Goal: Information Seeking & Learning: Get advice/opinions

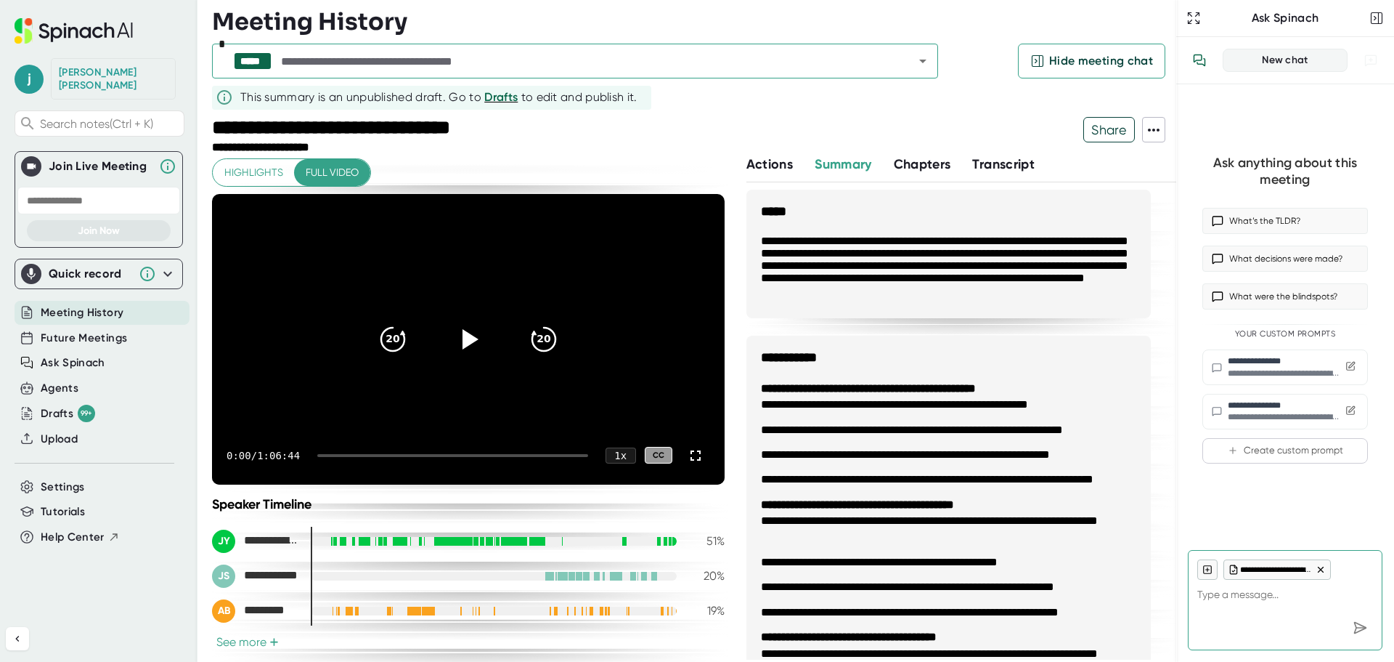
scroll to position [1468, 0]
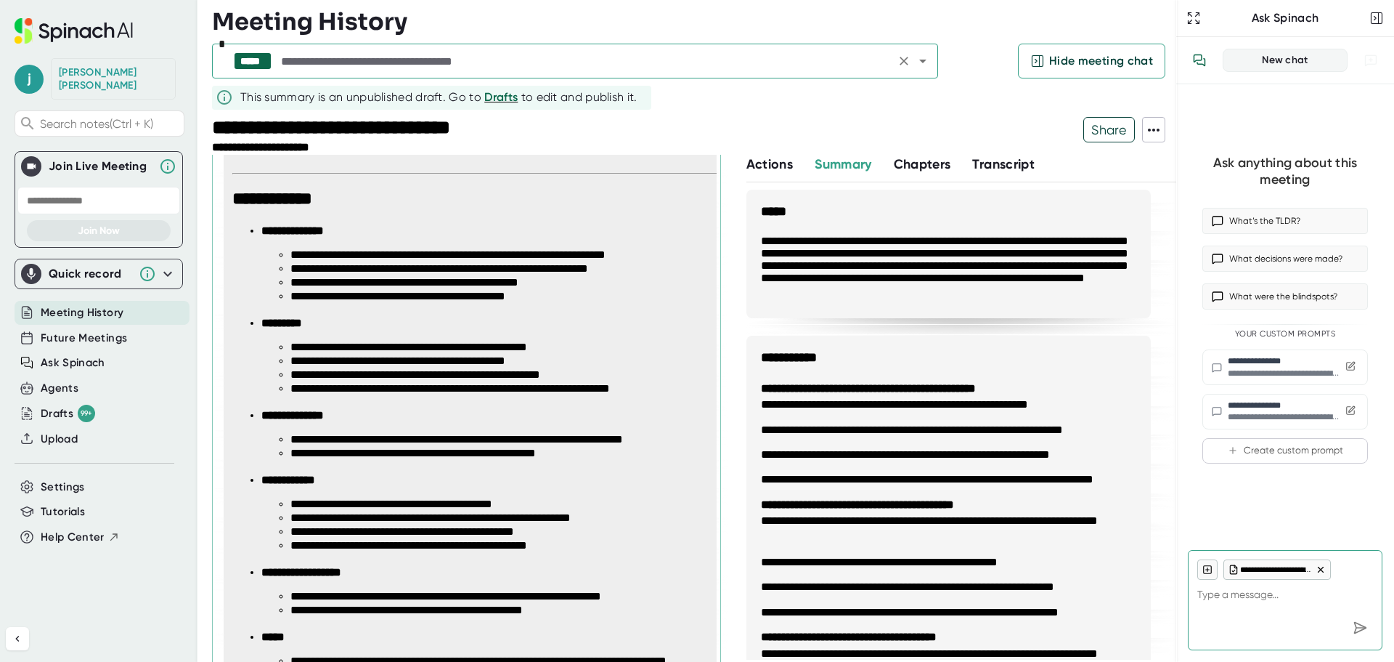
click at [922, 60] on icon "Open" at bounding box center [922, 62] width 7 height 4
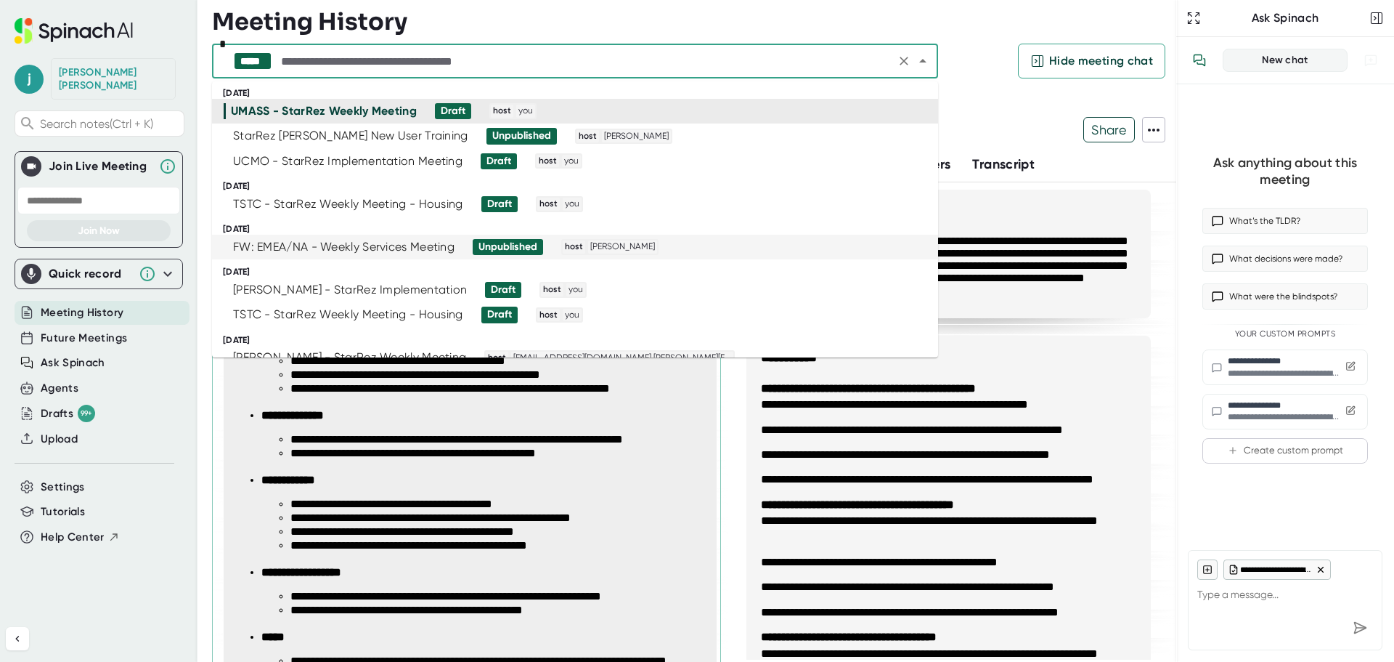
scroll to position [73, 0]
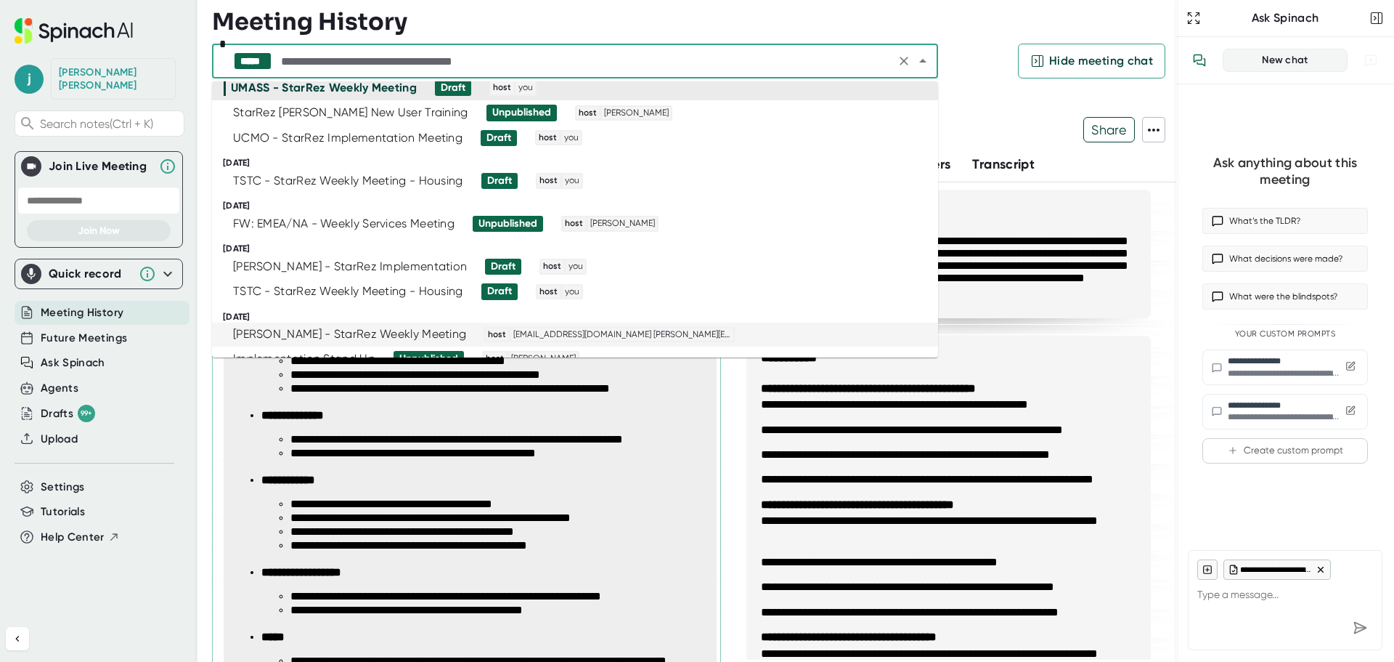
click at [322, 329] on div "[PERSON_NAME] - StarRez Weekly Meeting" at bounding box center [349, 334] width 233 height 15
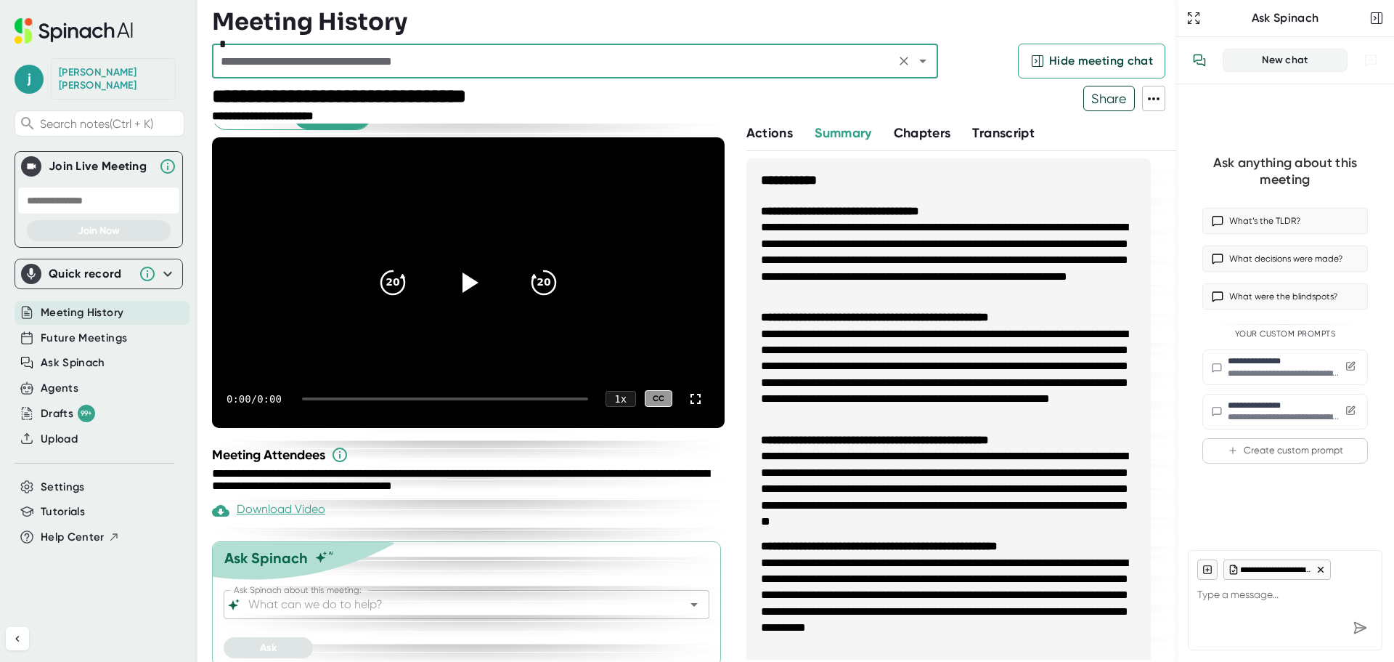
scroll to position [37, 0]
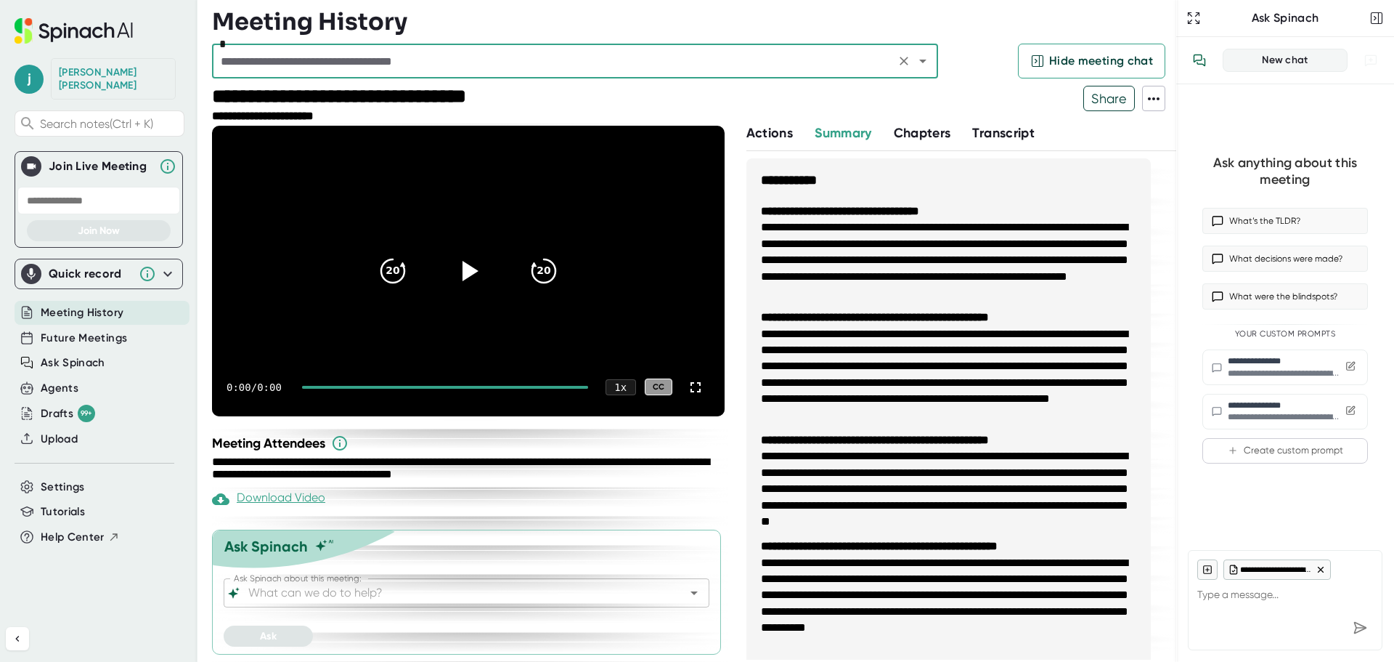
click at [380, 586] on input "Ask Spinach about this meeting:" at bounding box center [453, 592] width 417 height 20
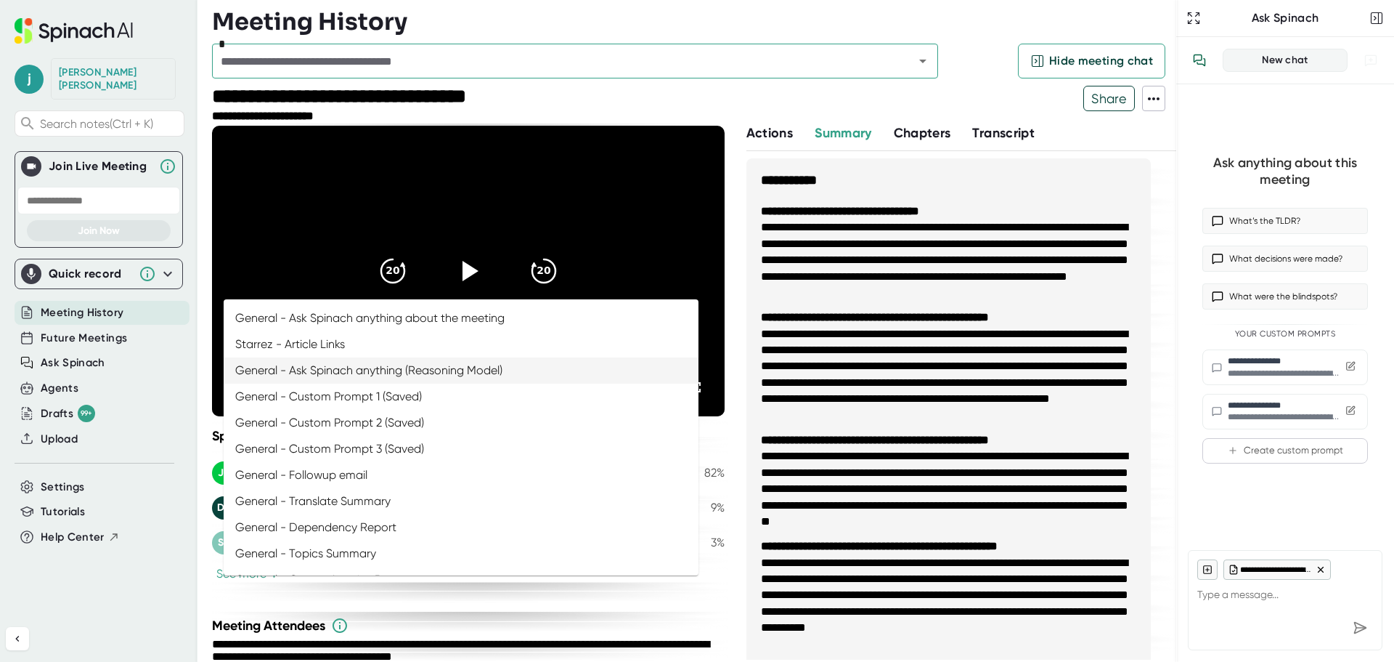
click at [396, 367] on li "General - Ask Spinach anything (Reasoning Model)" at bounding box center [461, 370] width 475 height 26
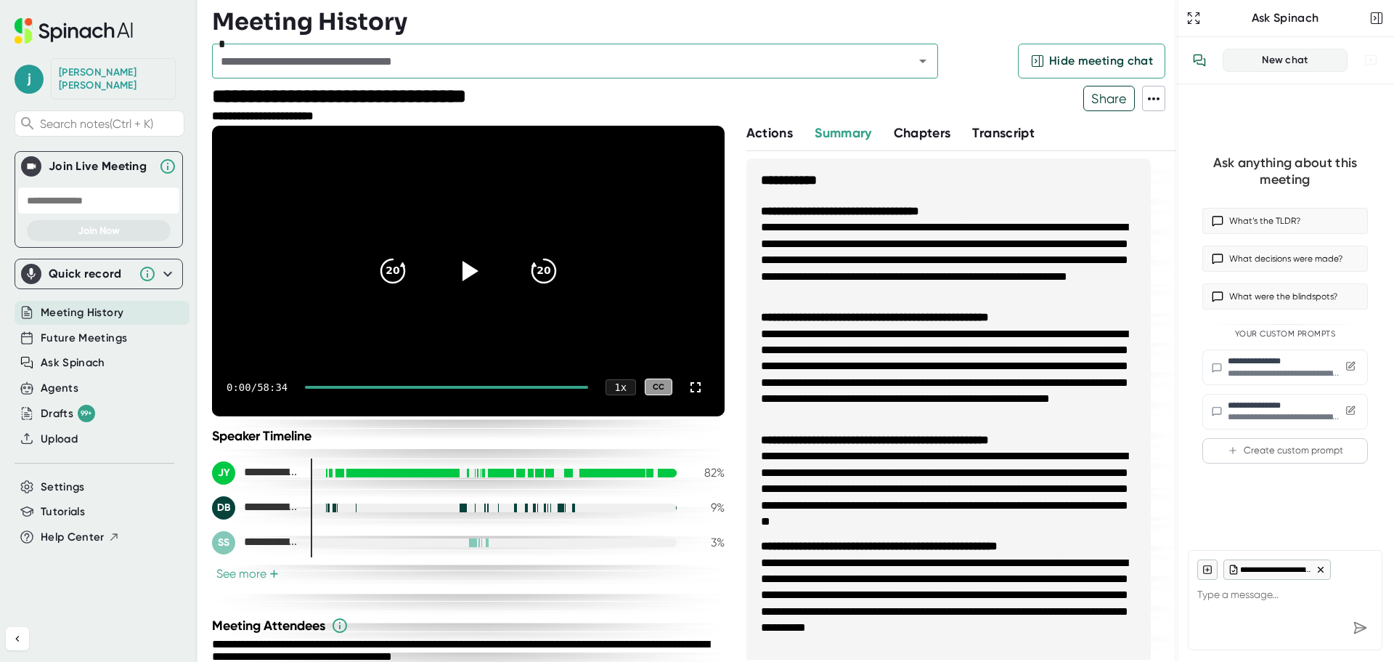
type input "General - Ask Spinach anything (Reasoning Model)"
type textarea "x"
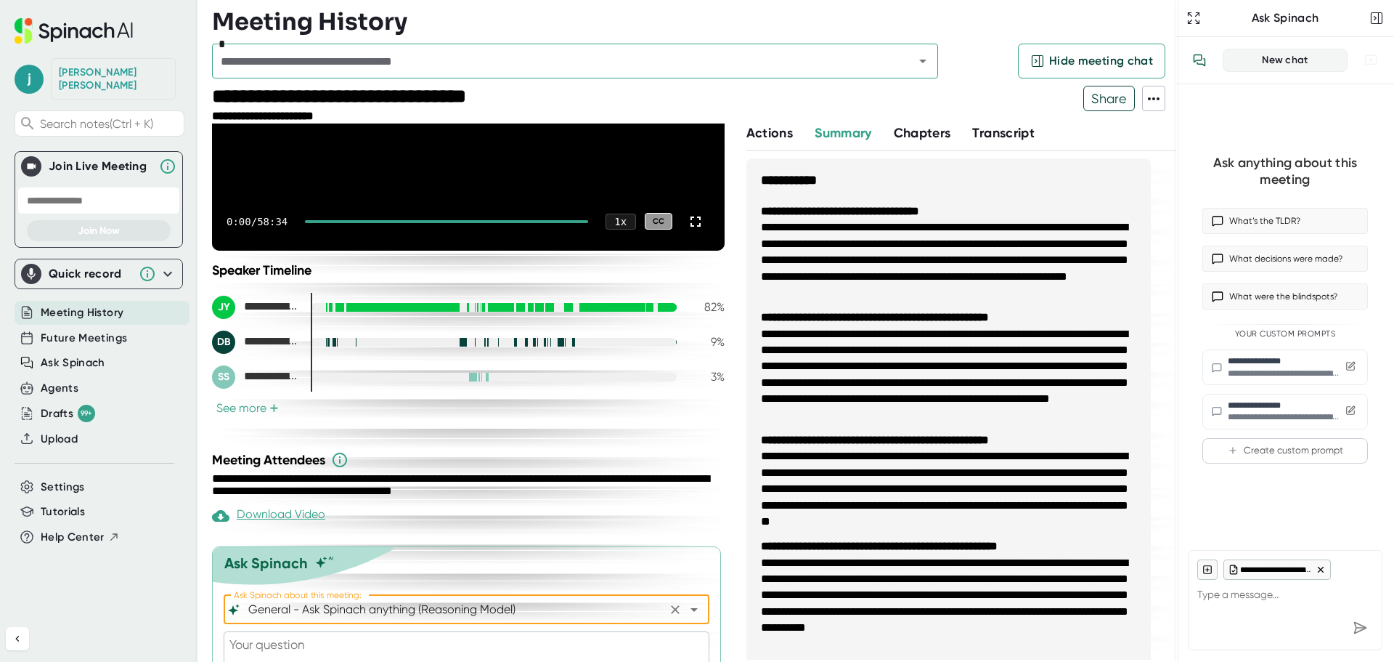
scroll to position [260, 0]
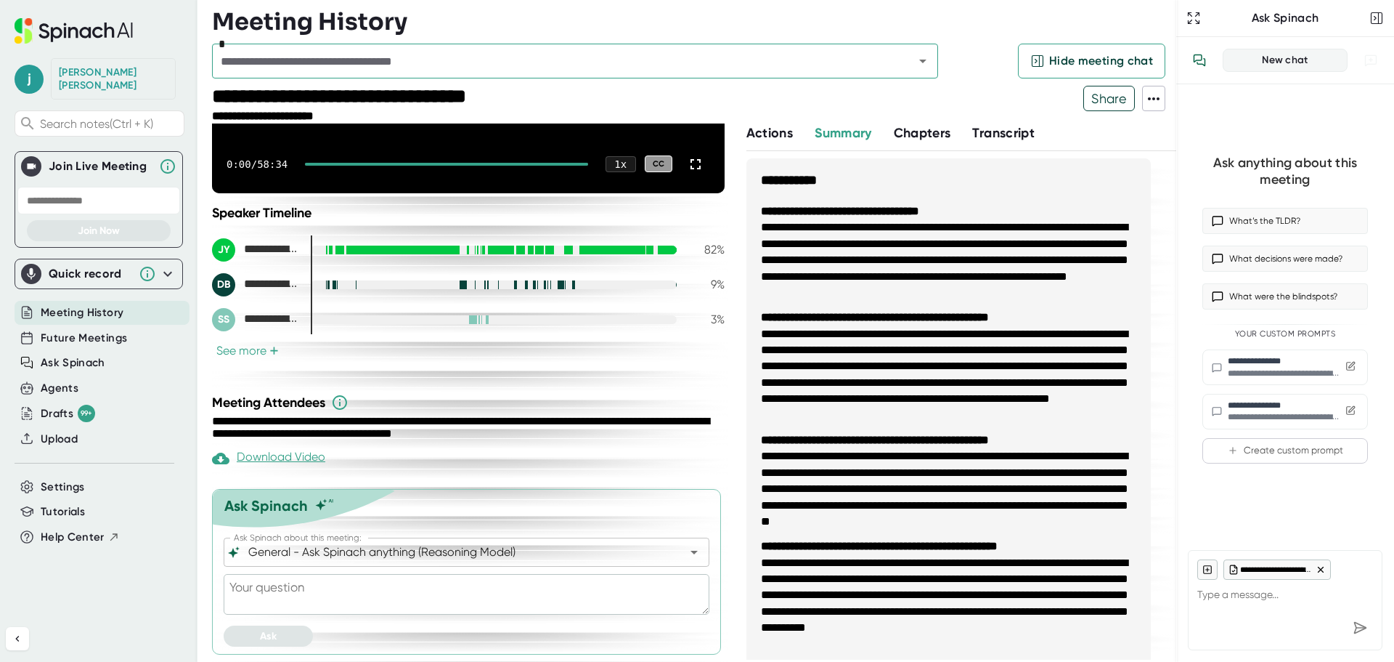
click at [405, 606] on textarea at bounding box center [467, 594] width 486 height 41
type textarea "w"
type textarea "x"
type textarea "wh"
type textarea "x"
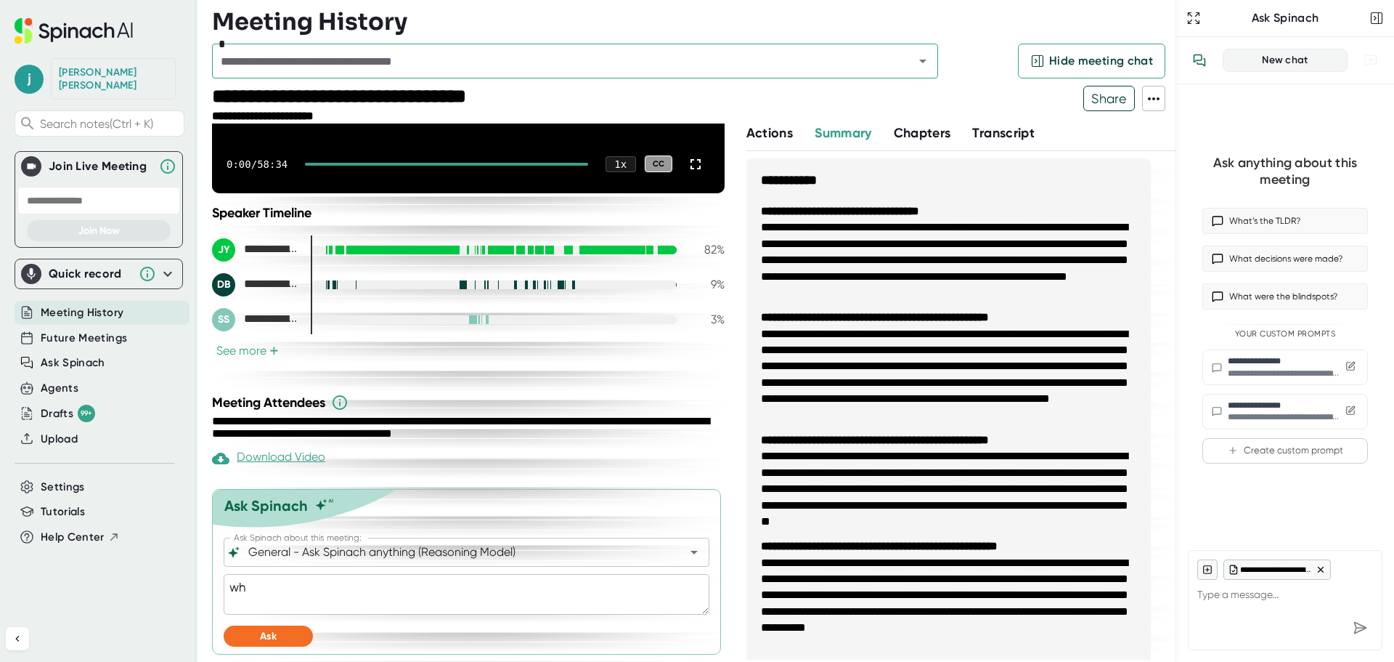
type textarea "wha"
type textarea "x"
type textarea "what"
type textarea "x"
type textarea "what"
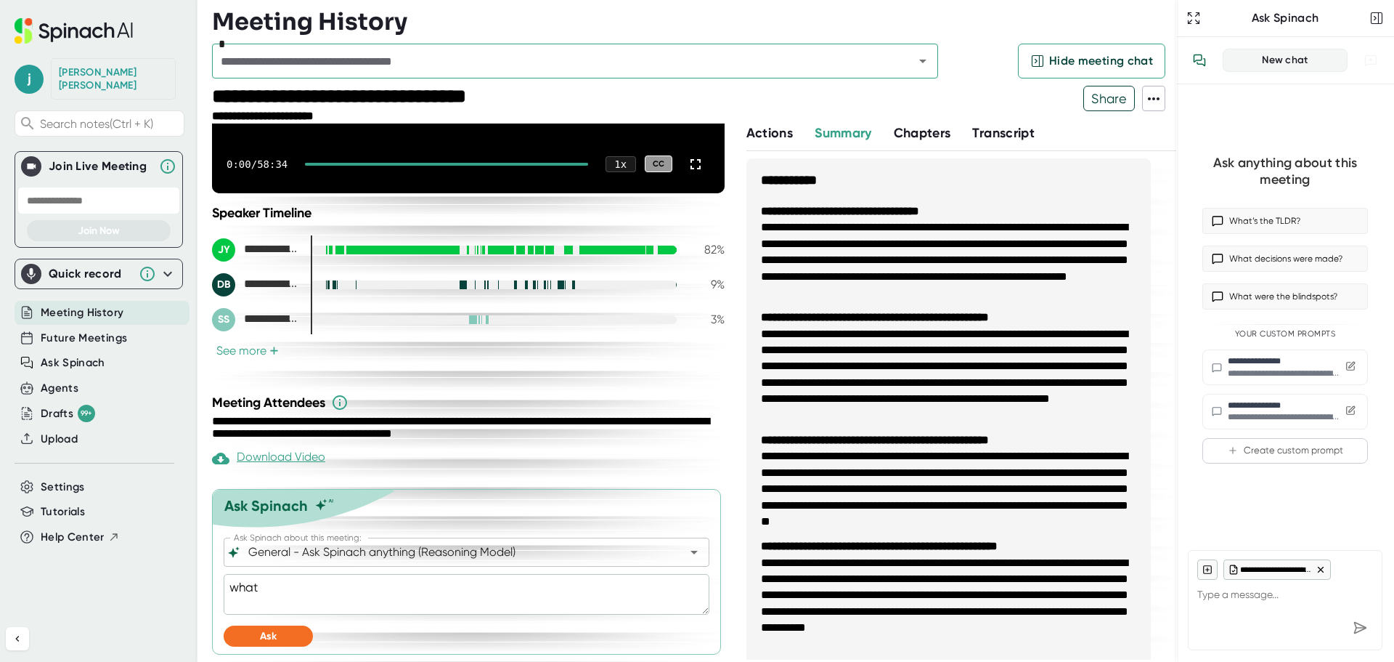
type textarea "x"
type textarea "what w"
type textarea "x"
type textarea "what we"
type textarea "x"
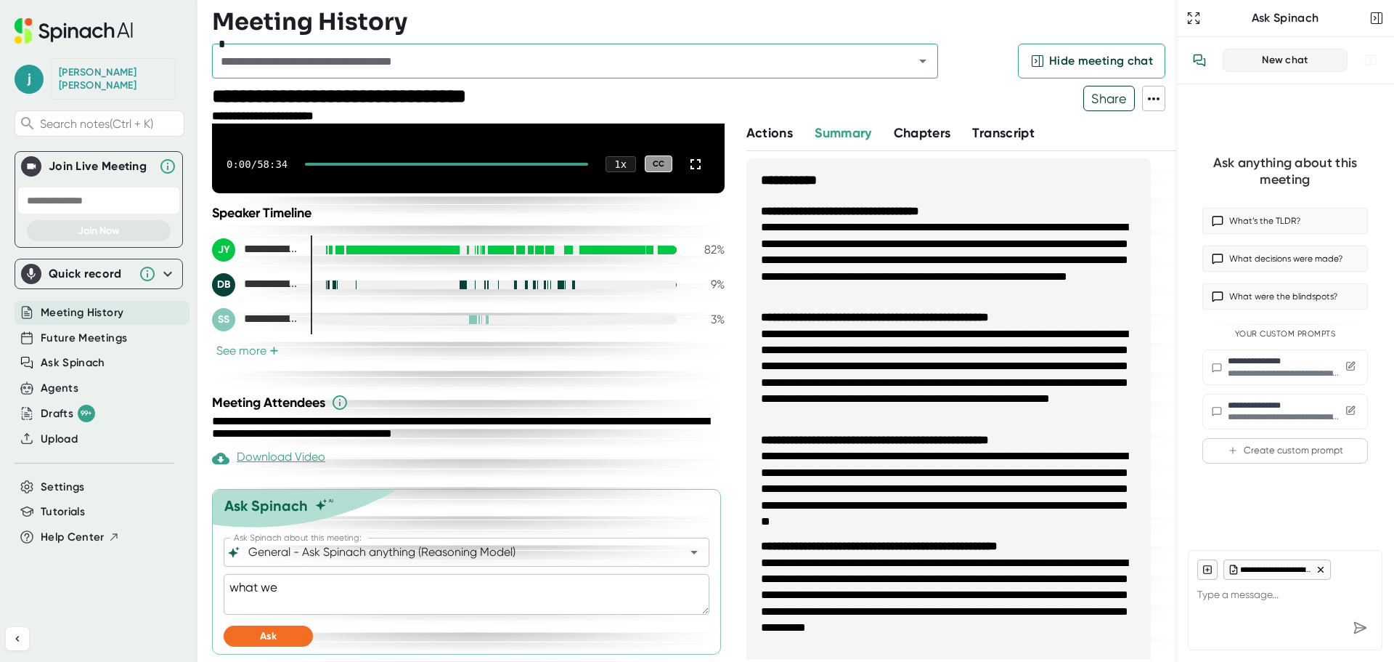
type textarea "what wer"
type textarea "x"
type textarea "what were"
type textarea "x"
type textarea "what were"
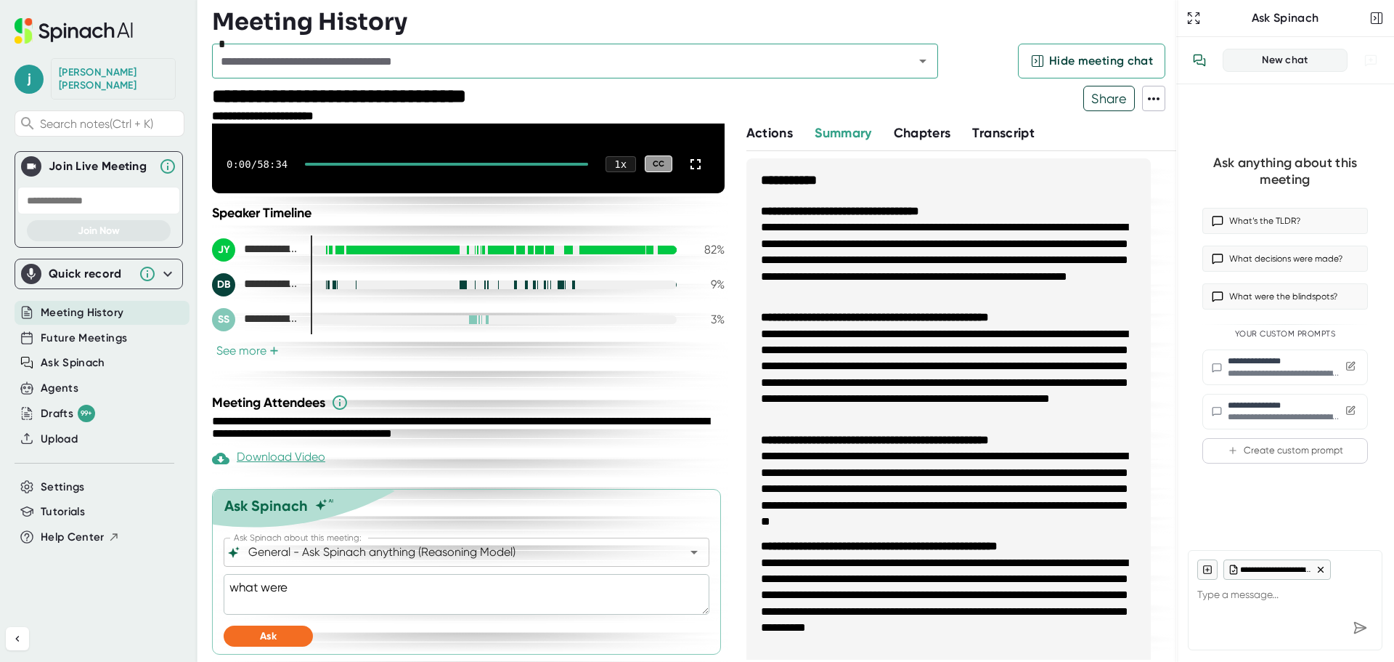
type textarea "x"
type textarea "what were t"
type textarea "x"
type textarea "what were th"
type textarea "x"
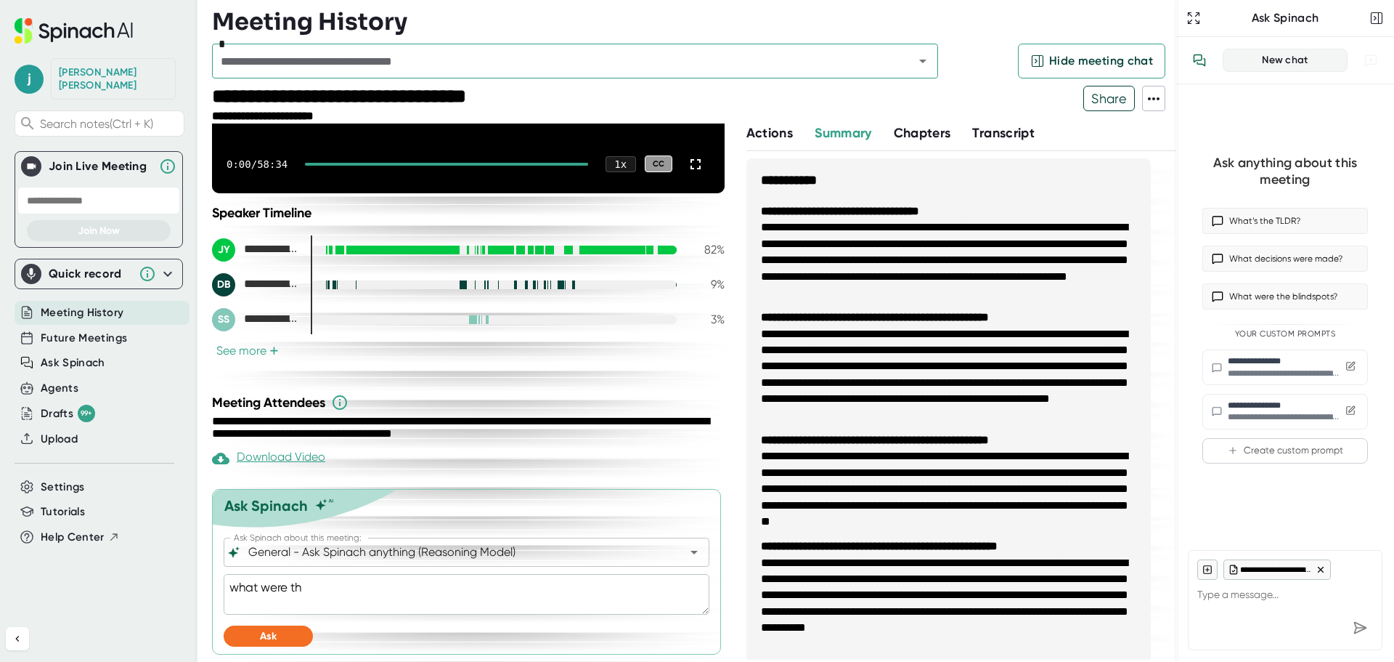
type textarea "what were the"
type textarea "x"
type textarea "what were the"
type textarea "x"
type textarea "what were the t"
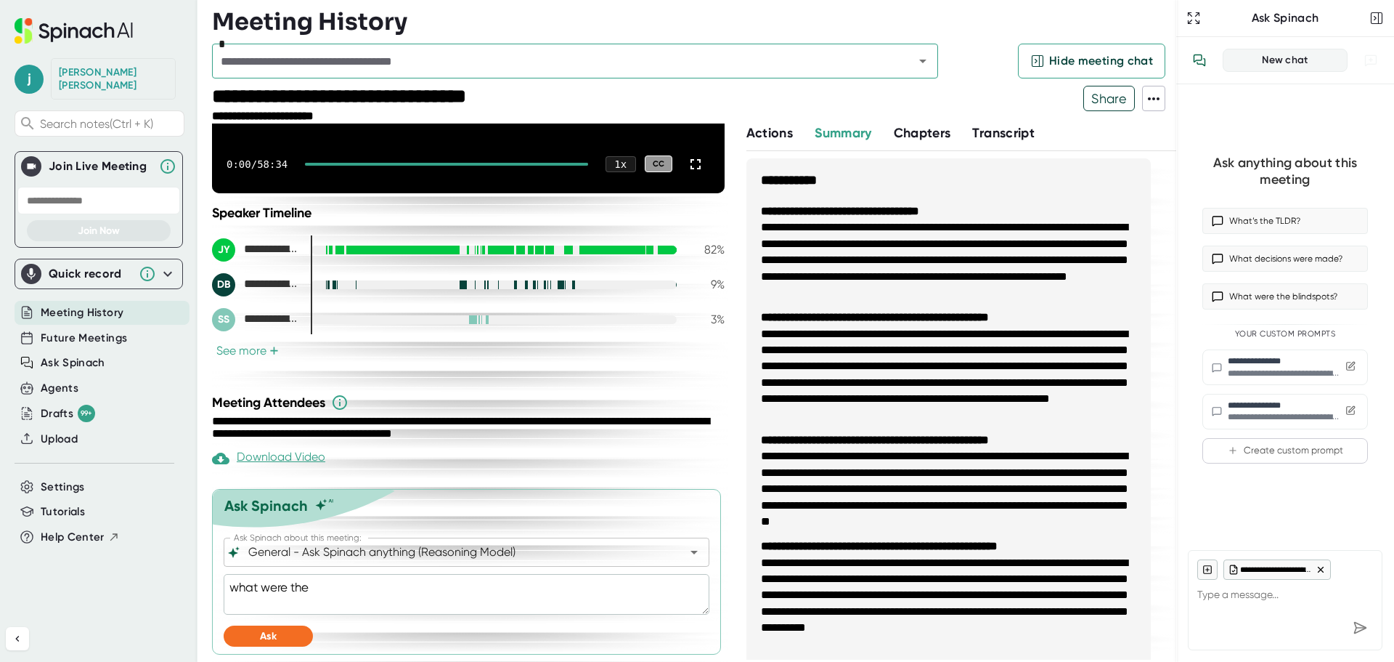
type textarea "x"
type textarea "what were the tw"
type textarea "x"
type textarea "what were the t"
type textarea "x"
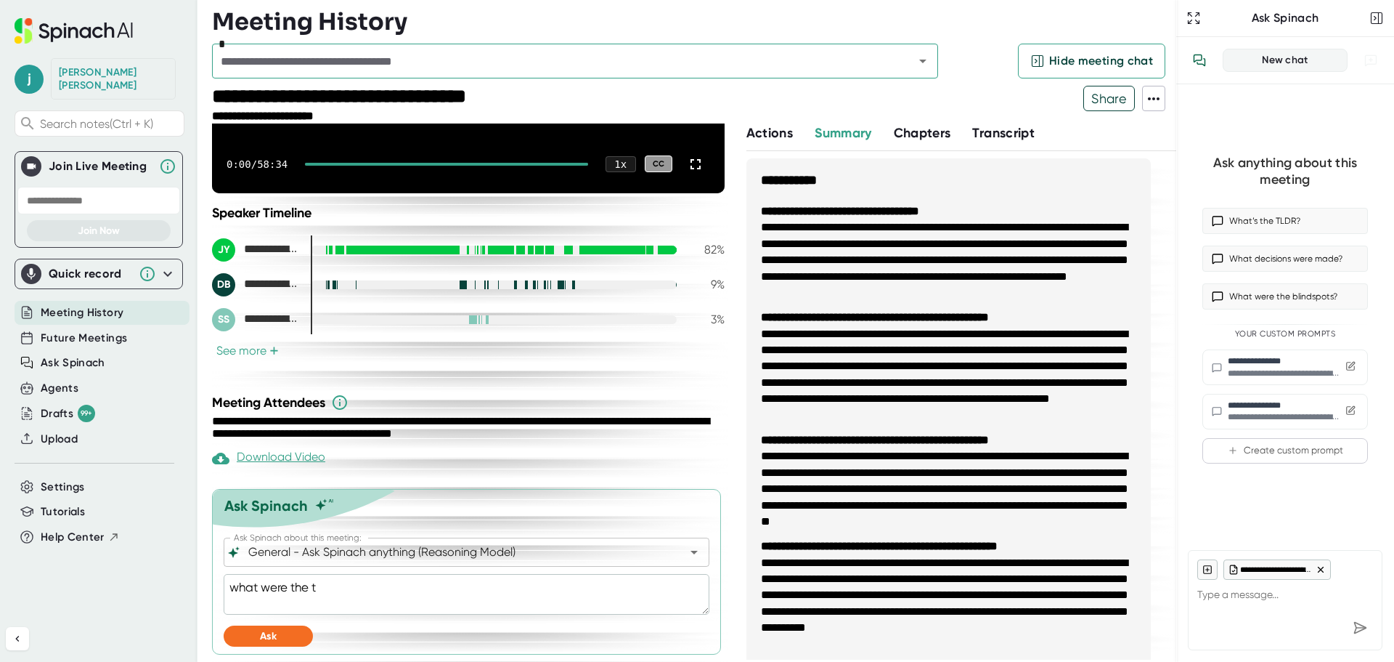
type textarea "what were the to"
type textarea "x"
type textarea "what were the to"
type textarea "x"
type textarea "what were the to d"
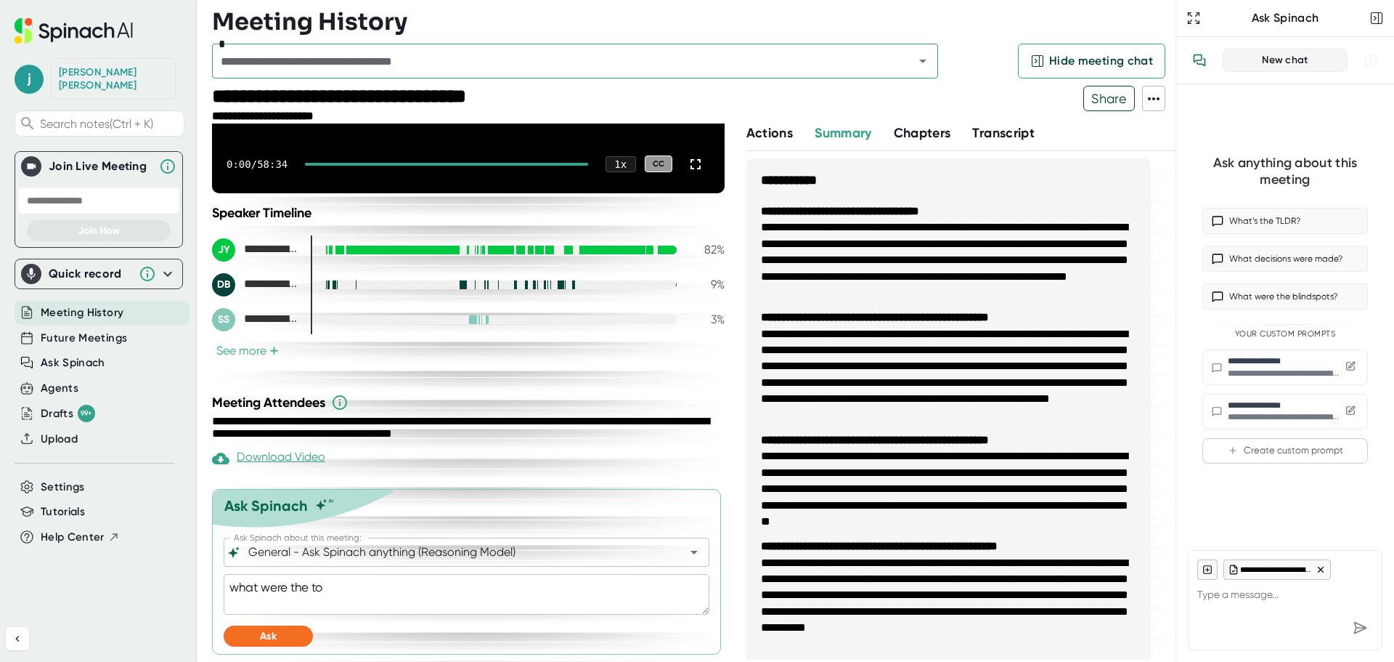
type textarea "x"
type textarea "what were the to do"
type textarea "x"
type textarea "what were the to do"
type textarea "x"
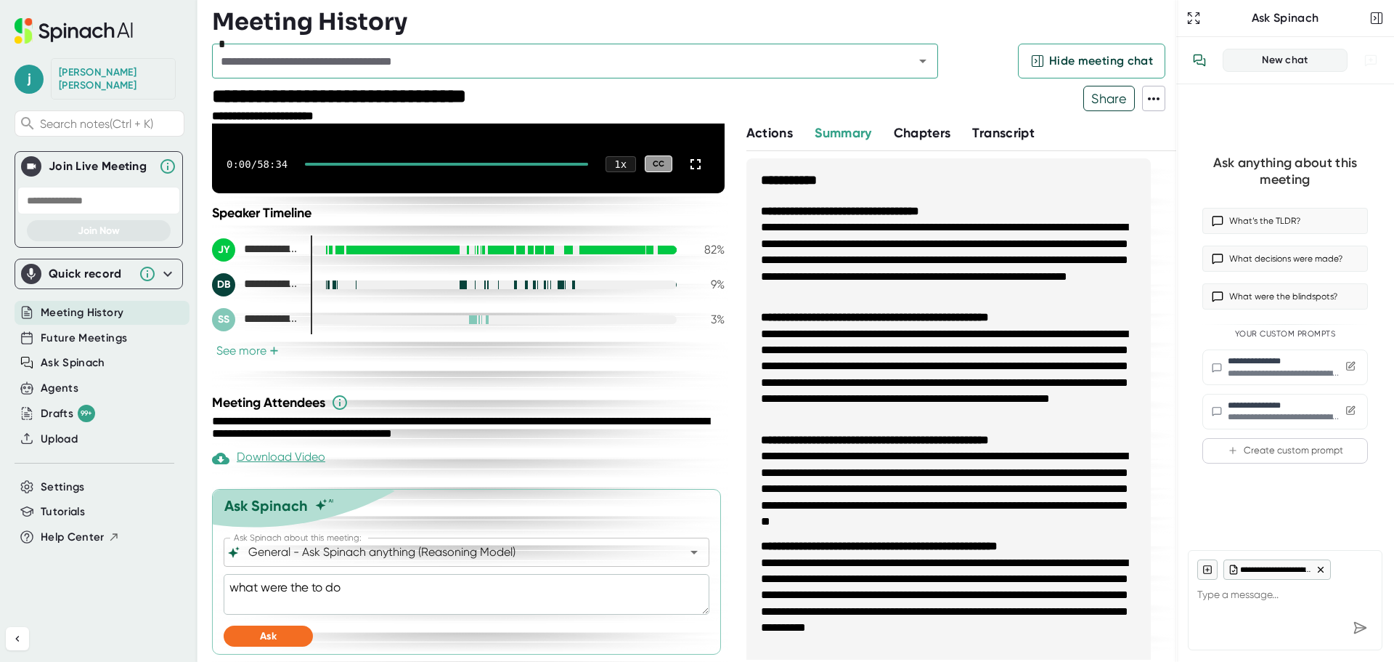
type textarea "what were the to do i"
type textarea "x"
type textarea "what were the to do it"
type textarea "x"
type textarea "what were the to do ite"
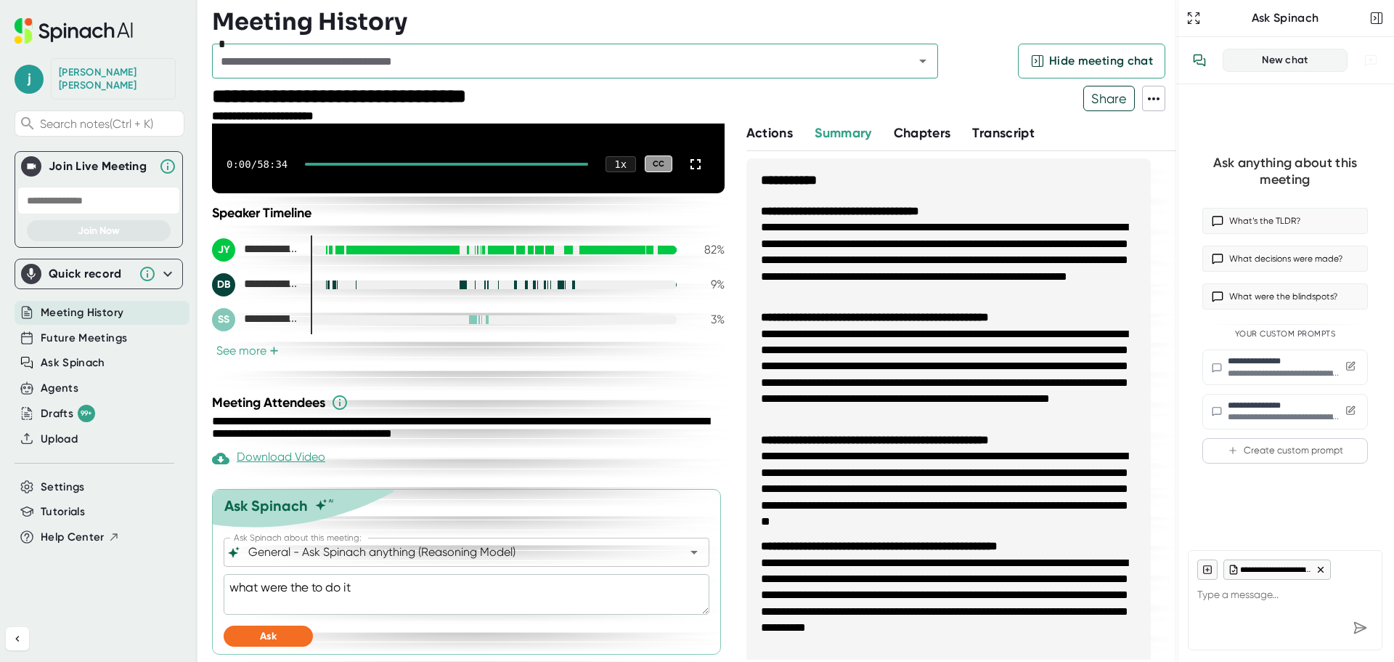
type textarea "x"
type textarea "what were the to do item"
type textarea "x"
type textarea "what were the to do items"
type textarea "x"
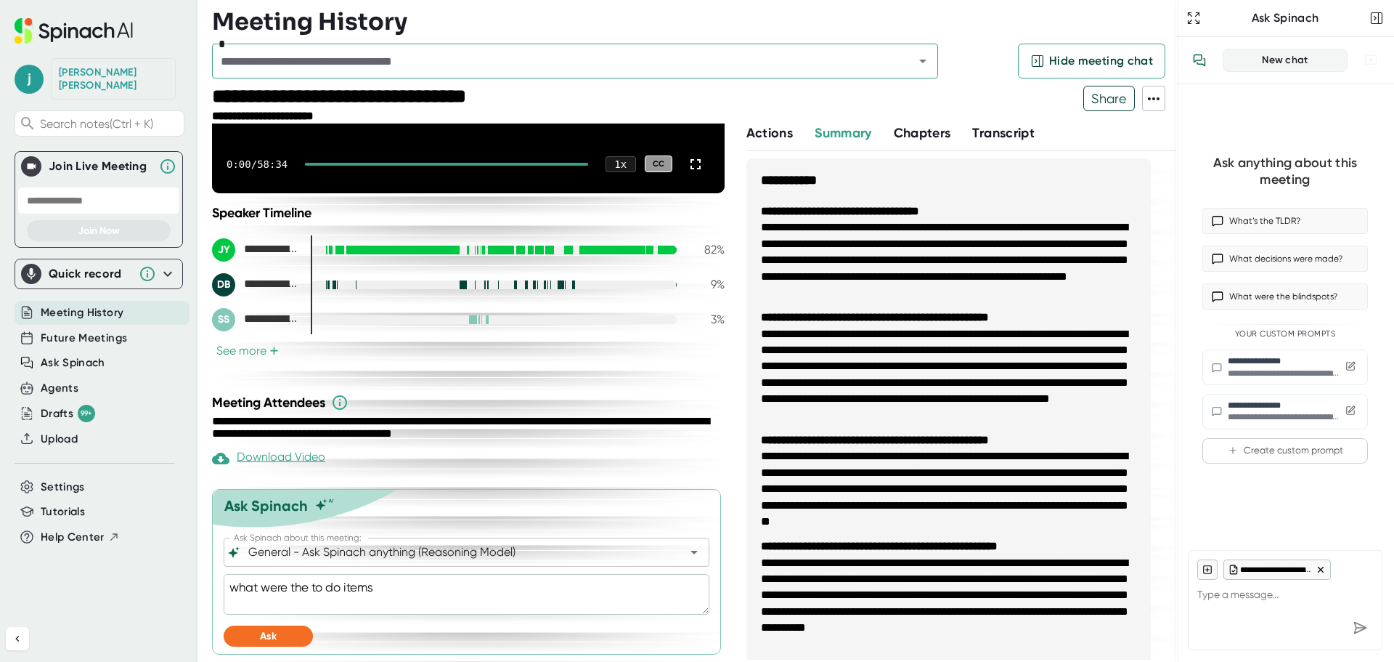
type textarea "what were the to do items"
type textarea "x"
type textarea "what were the to do items f"
type textarea "x"
type textarea "what were the to do items fo"
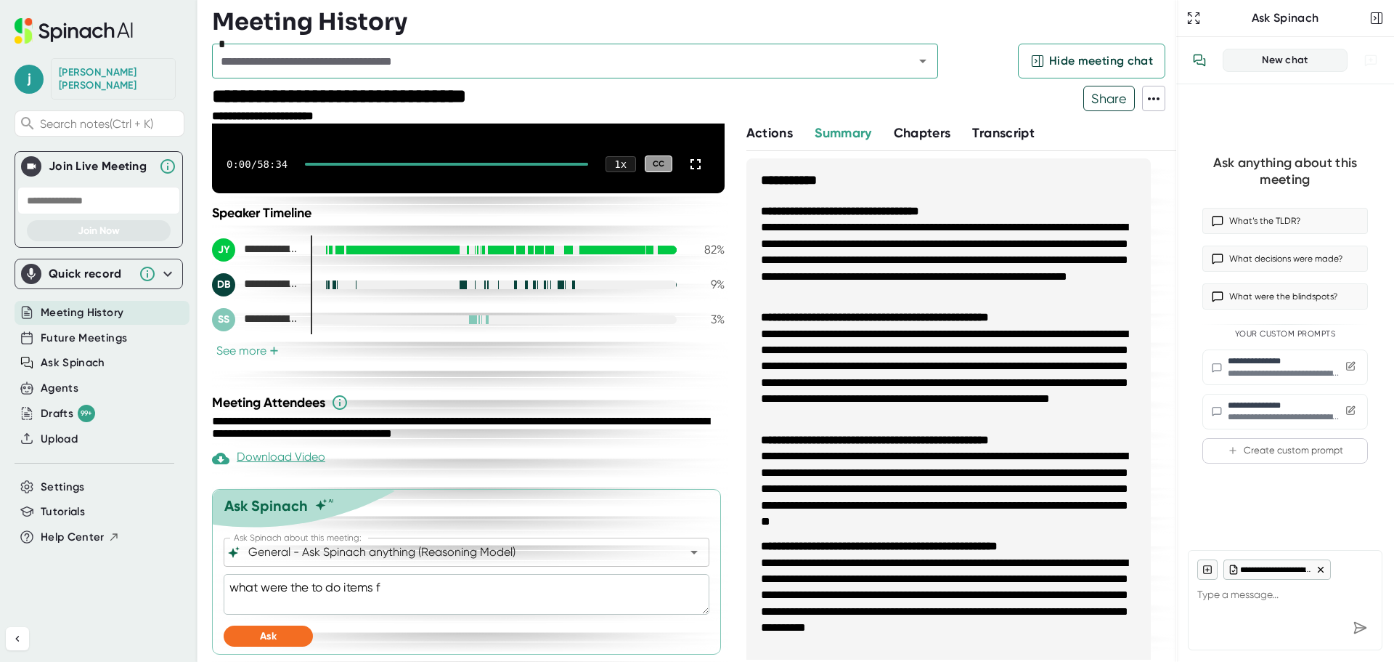
type textarea "x"
type textarea "what were the to do items for"
type textarea "x"
type textarea "what were the to do items for"
type textarea "x"
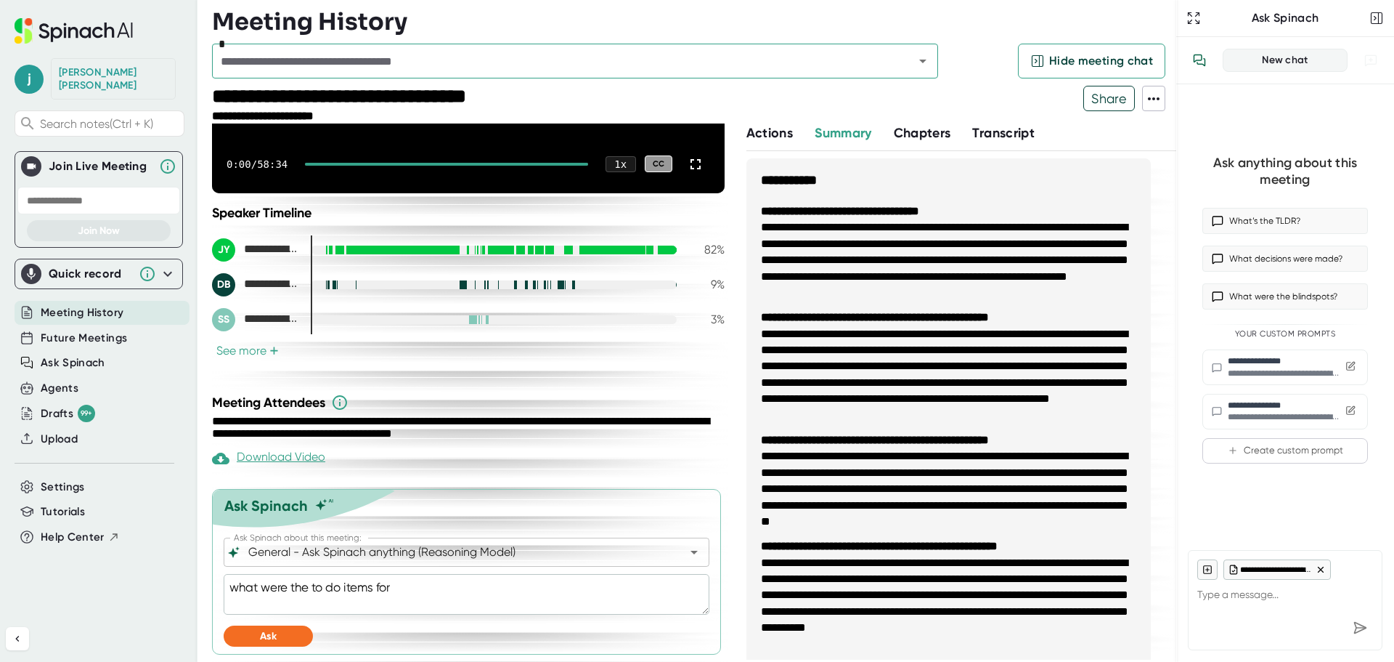
type textarea "what were the to do items for J"
type textarea "x"
type textarea "what were the to do items for Je"
type textarea "x"
type textarea "what were the to do items for Jes"
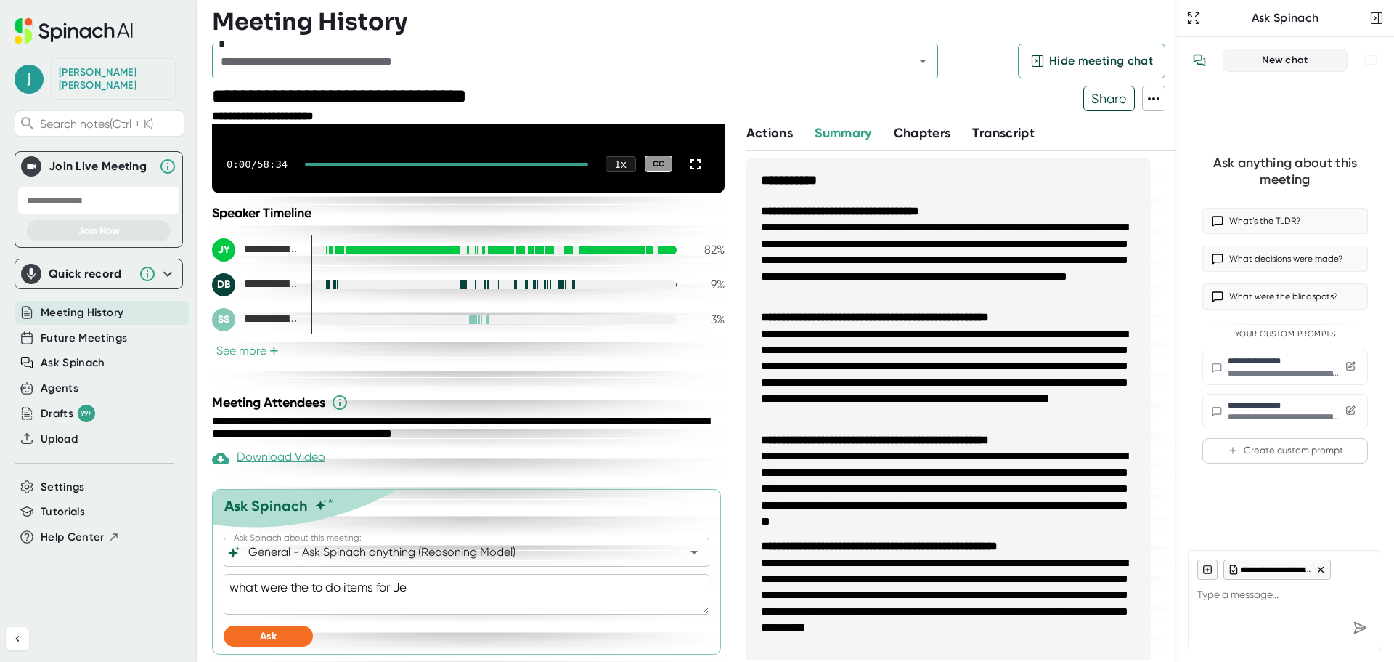
type textarea "x"
type textarea "what were the to do items for [PERSON_NAME]"
type textarea "x"
type textarea "what were the to do items for [PERSON_NAME]?"
type textarea "x"
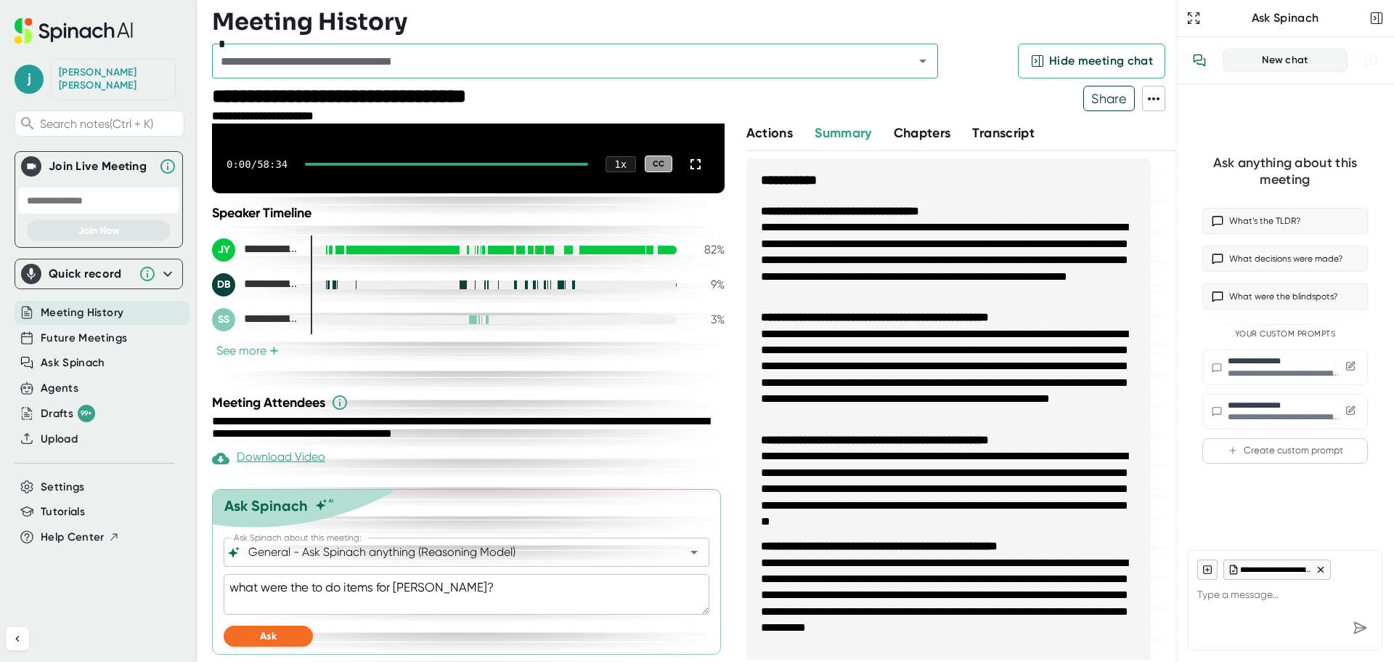
type textarea "what were the to do items for [PERSON_NAME]?"
type textarea "x"
type textarea "what were the to do items for [PERSON_NAME]?"
click at [289, 635] on button "Ask" at bounding box center [268, 635] width 89 height 21
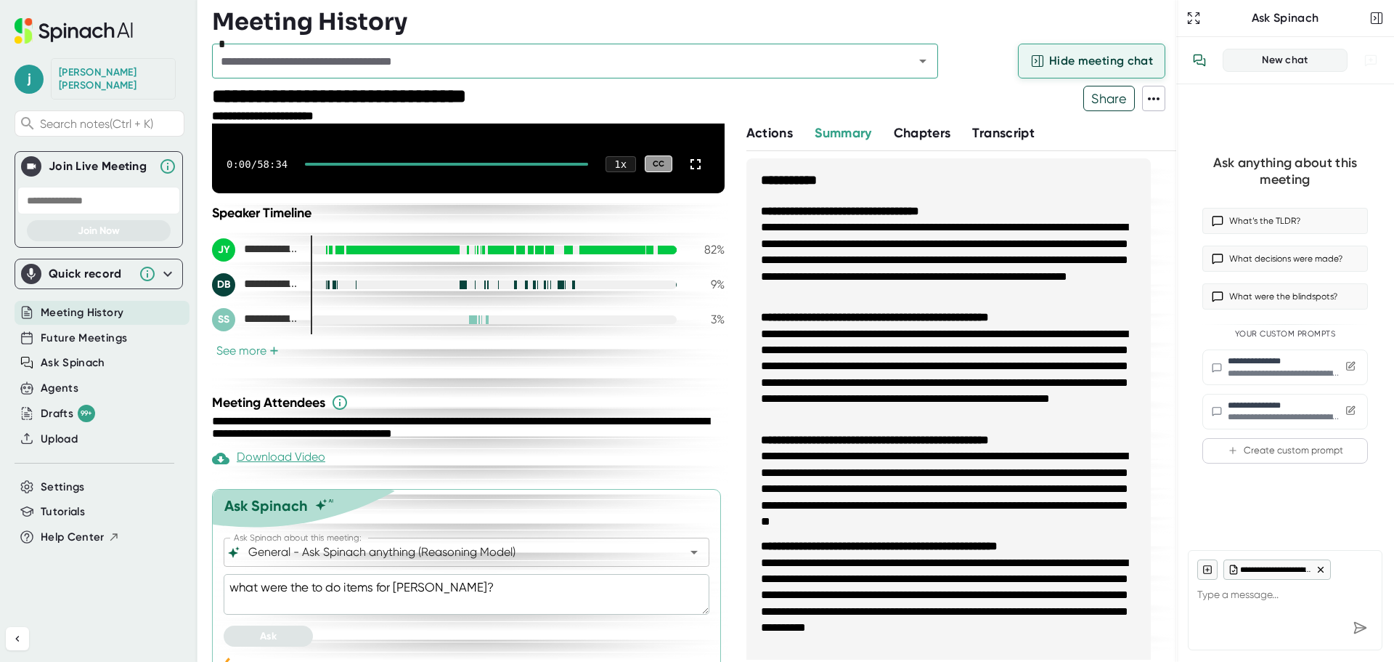
click at [1060, 52] on span "Hide meeting chat" at bounding box center [1101, 60] width 104 height 17
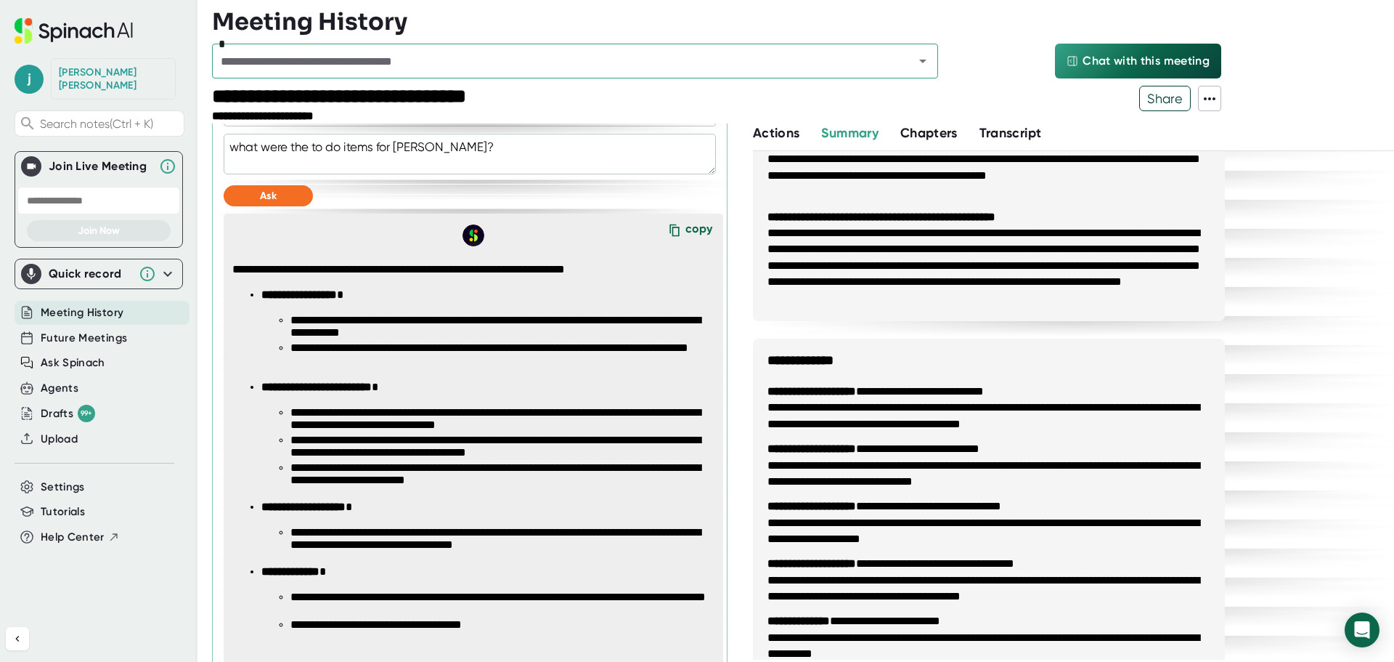
scroll to position [741, 0]
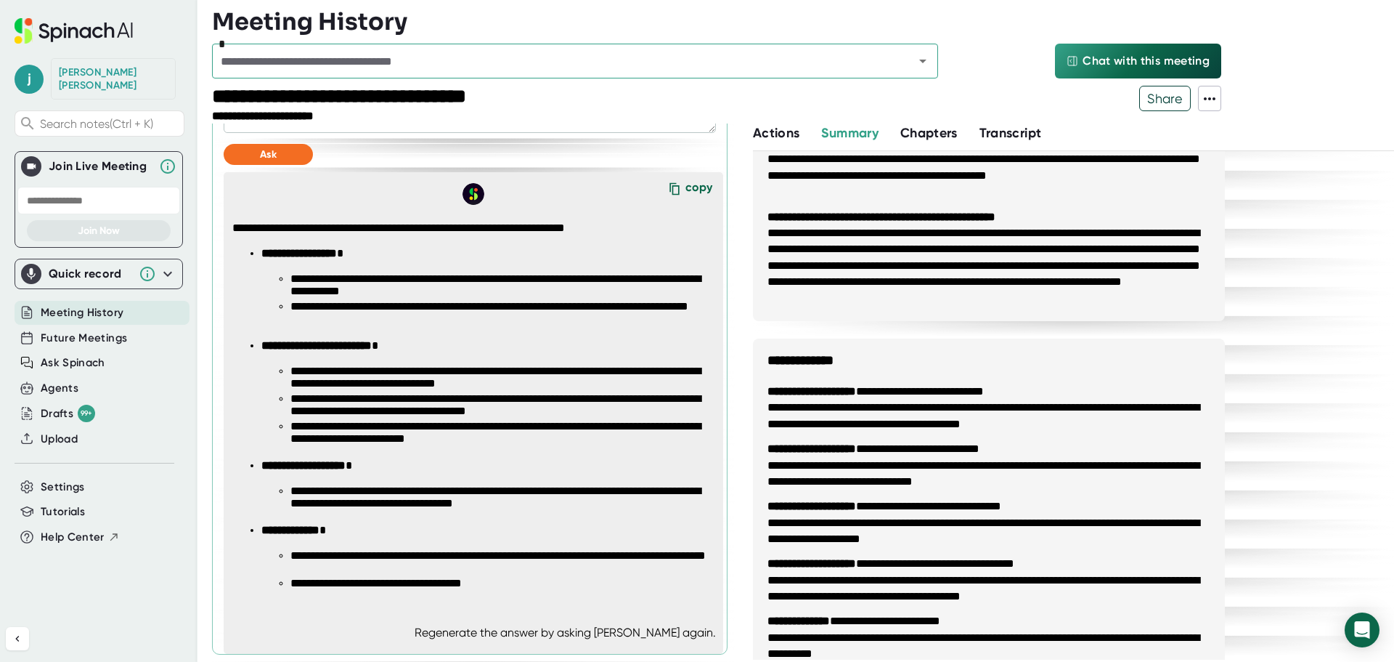
type textarea "x"
